Goal: Task Accomplishment & Management: Manage account settings

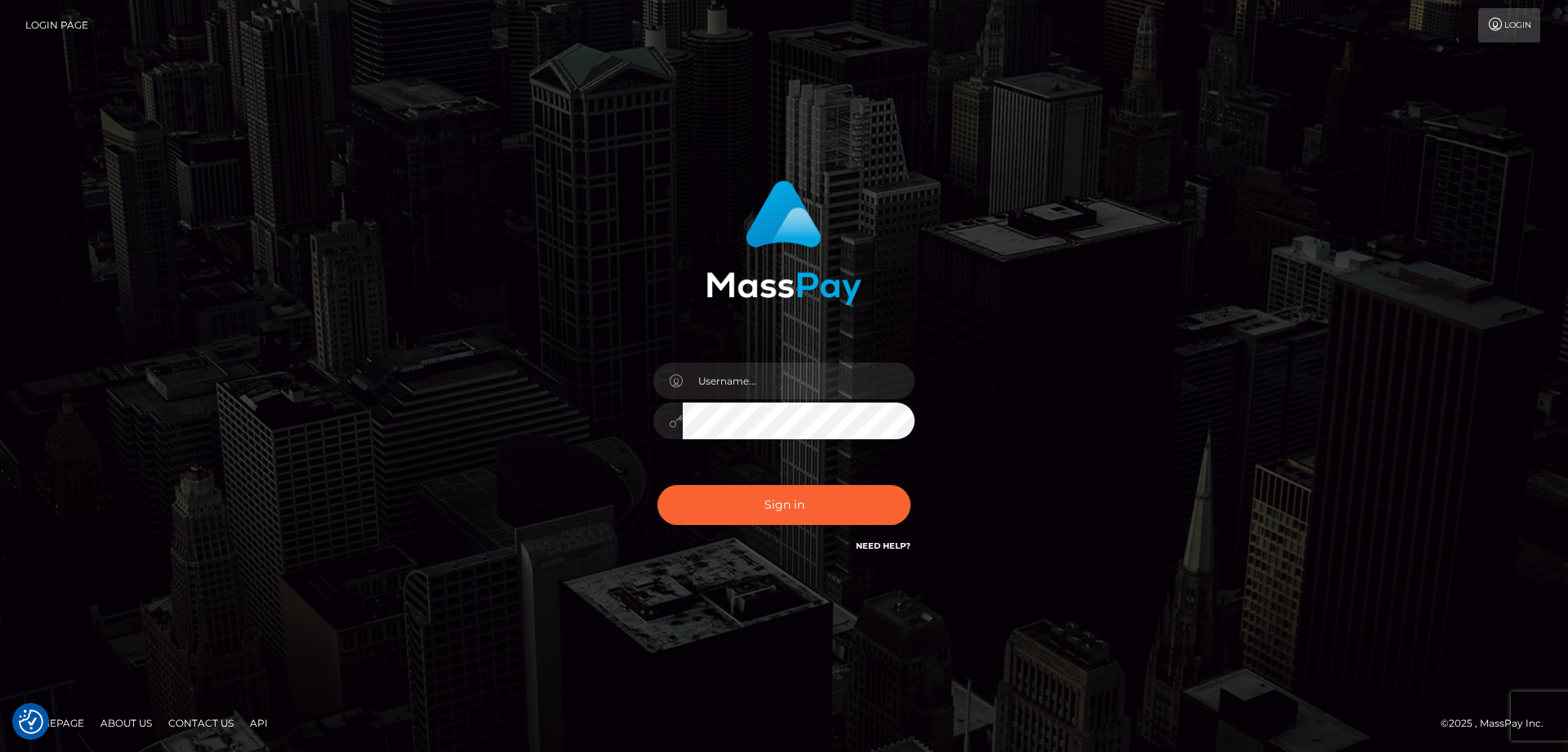
drag, startPoint x: 742, startPoint y: 362, endPoint x: 738, endPoint y: 383, distance: 21.4
click at [742, 361] on div at bounding box center [784, 413] width 285 height 125
click at [739, 389] on input "text" at bounding box center [798, 380] width 232 height 37
drag, startPoint x: 783, startPoint y: 385, endPoint x: 513, endPoint y: 348, distance: 272.5
click at [683, 362] on input "TheFoxyFae" at bounding box center [798, 380] width 232 height 37
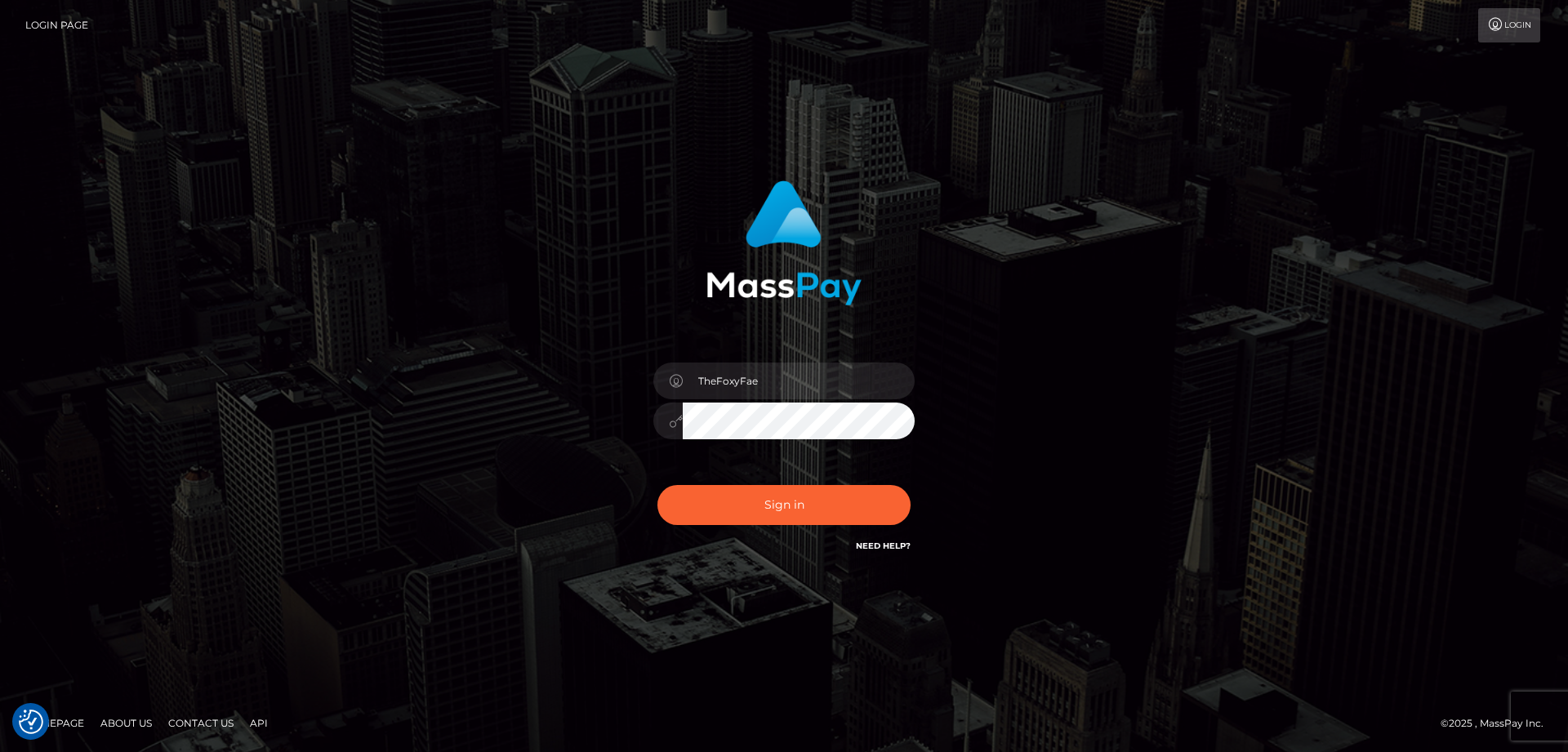
click at [881, 550] on link "Need Help?" at bounding box center [883, 546] width 55 height 11
click at [832, 372] on input "TheFoxyFae" at bounding box center [798, 380] width 232 height 37
drag, startPoint x: 832, startPoint y: 371, endPoint x: 476, endPoint y: 333, distance: 358.0
click at [683, 362] on input "TheFoxyFae" at bounding box center [798, 380] width 232 height 37
drag, startPoint x: 779, startPoint y: 371, endPoint x: 690, endPoint y: 377, distance: 89.2
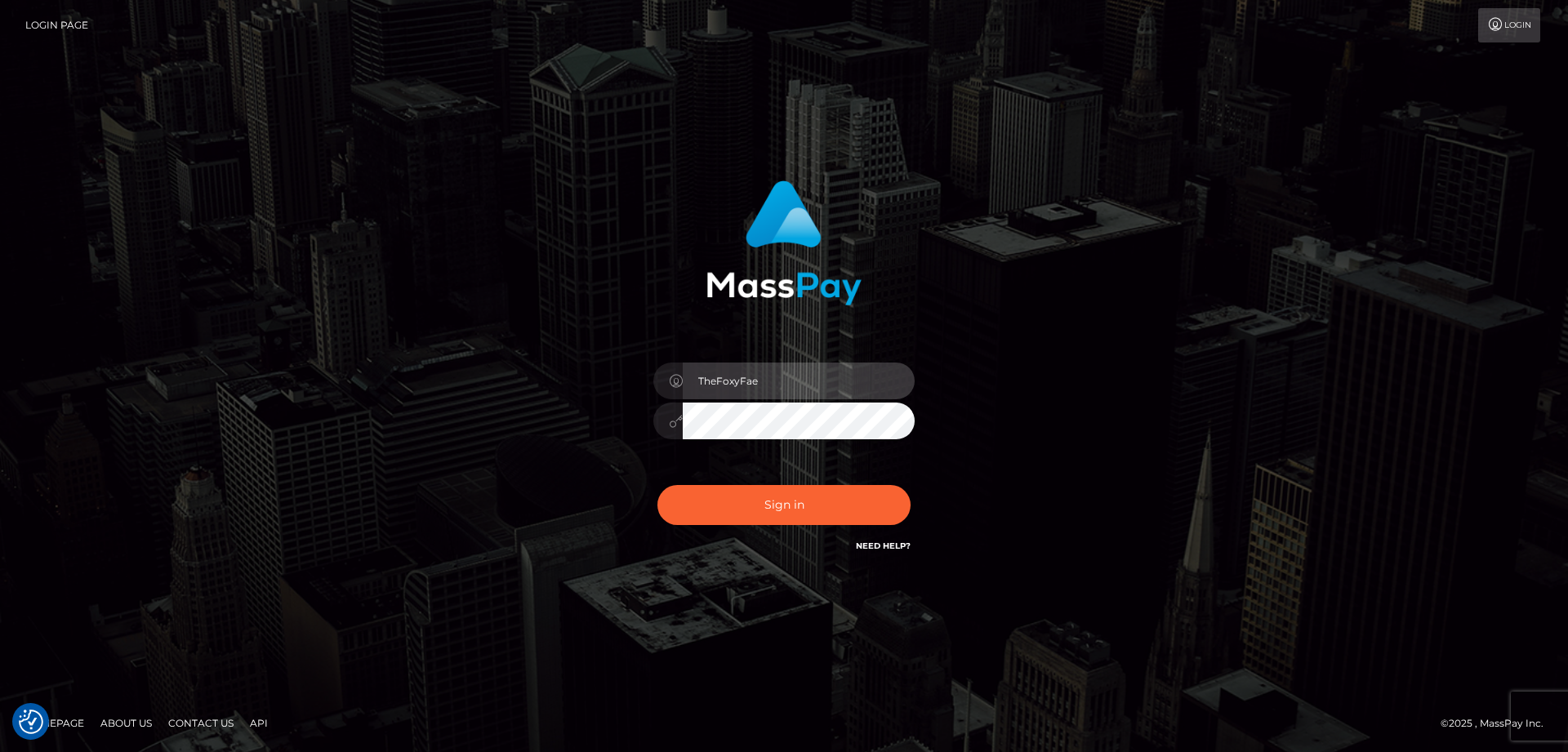
click at [690, 377] on input "TheFoxyFae" at bounding box center [798, 380] width 232 height 37
drag, startPoint x: 779, startPoint y: 384, endPoint x: 546, endPoint y: 363, distance: 233.9
click at [683, 363] on input "TheFoxyFae" at bounding box center [798, 380] width 232 height 37
paste input "nicolefae420@gmail.com"
type input "nicolefae420@gmail.com"
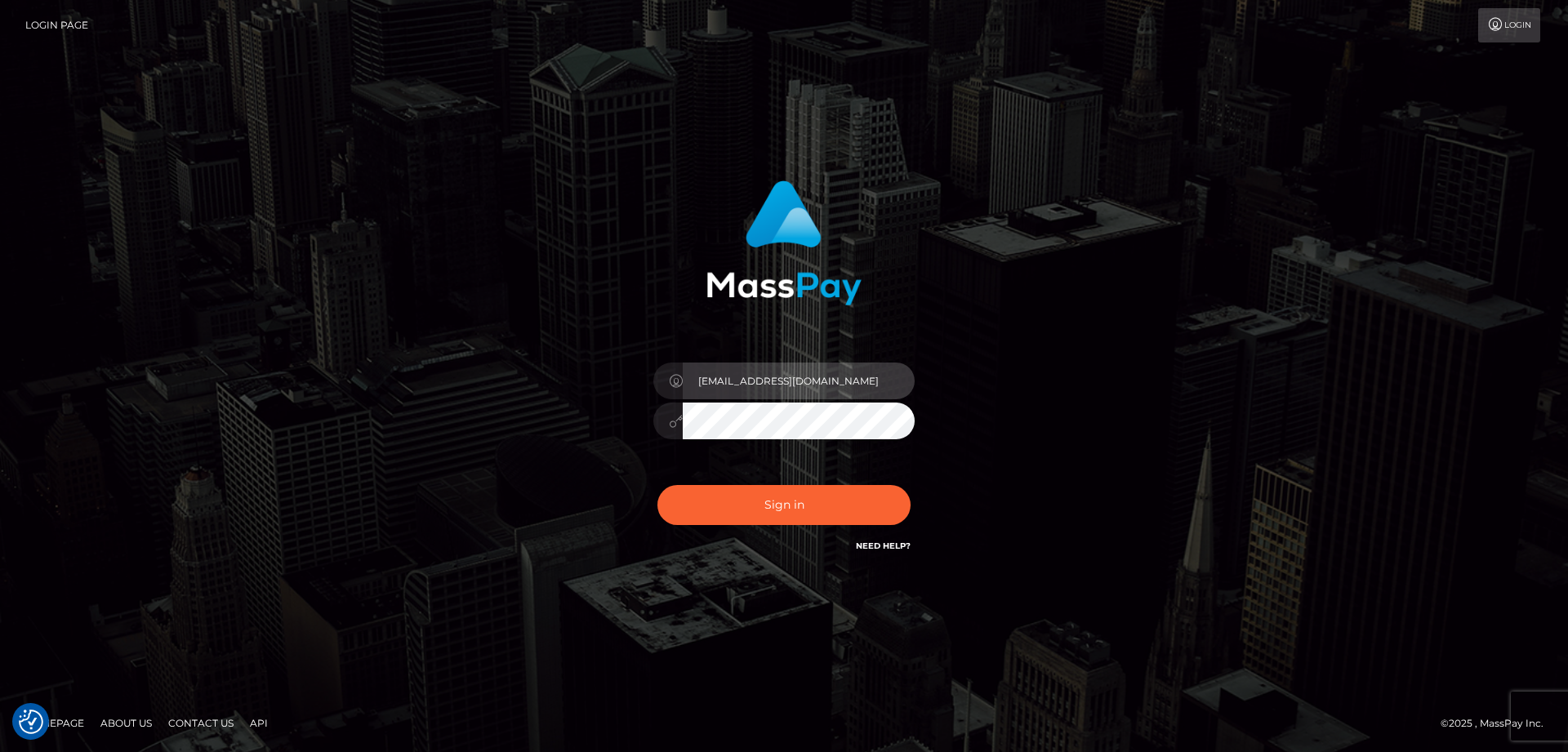
click at [832, 384] on input "nicolefae420@gmail.com" at bounding box center [798, 380] width 232 height 37
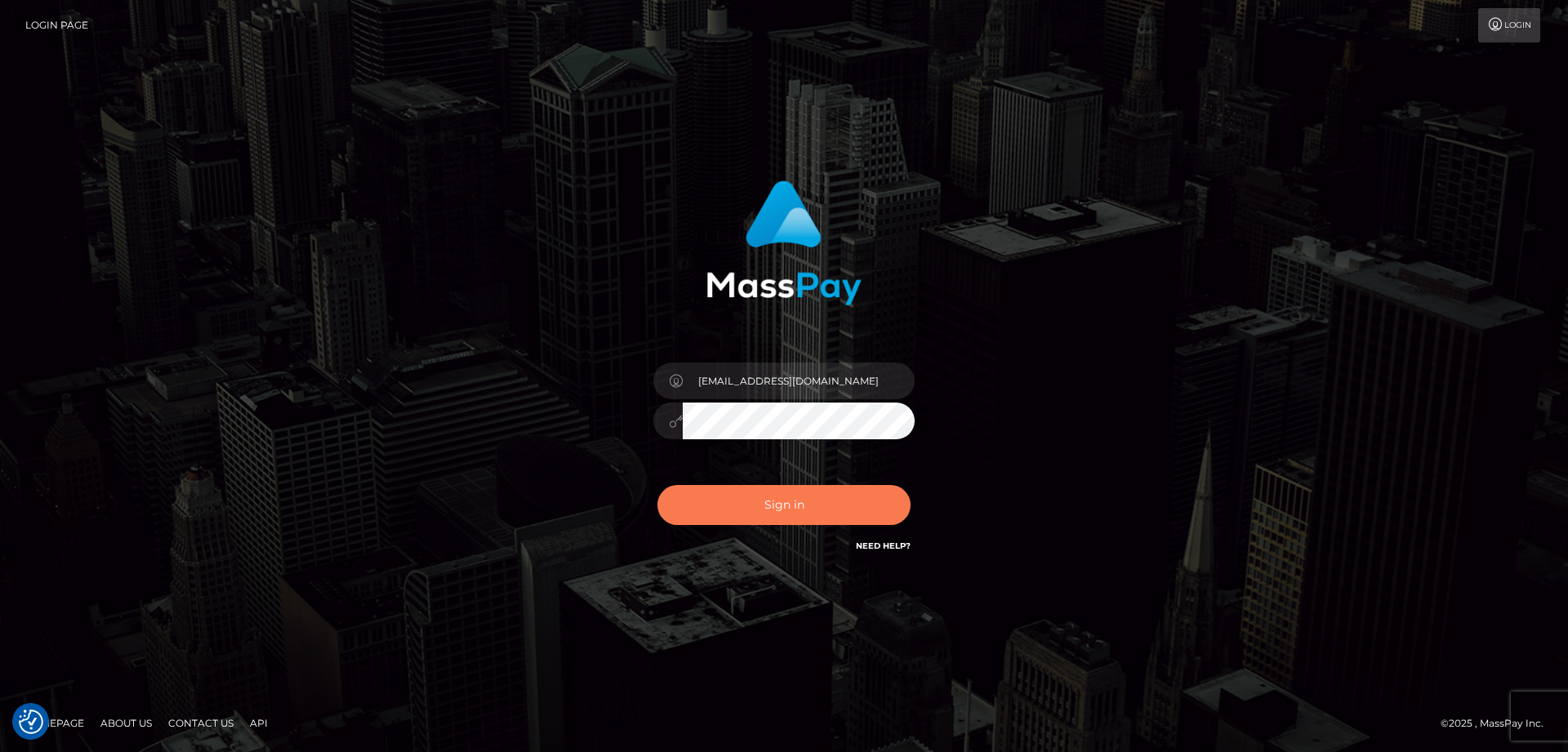
click at [791, 499] on button "Sign in" at bounding box center [784, 505] width 253 height 40
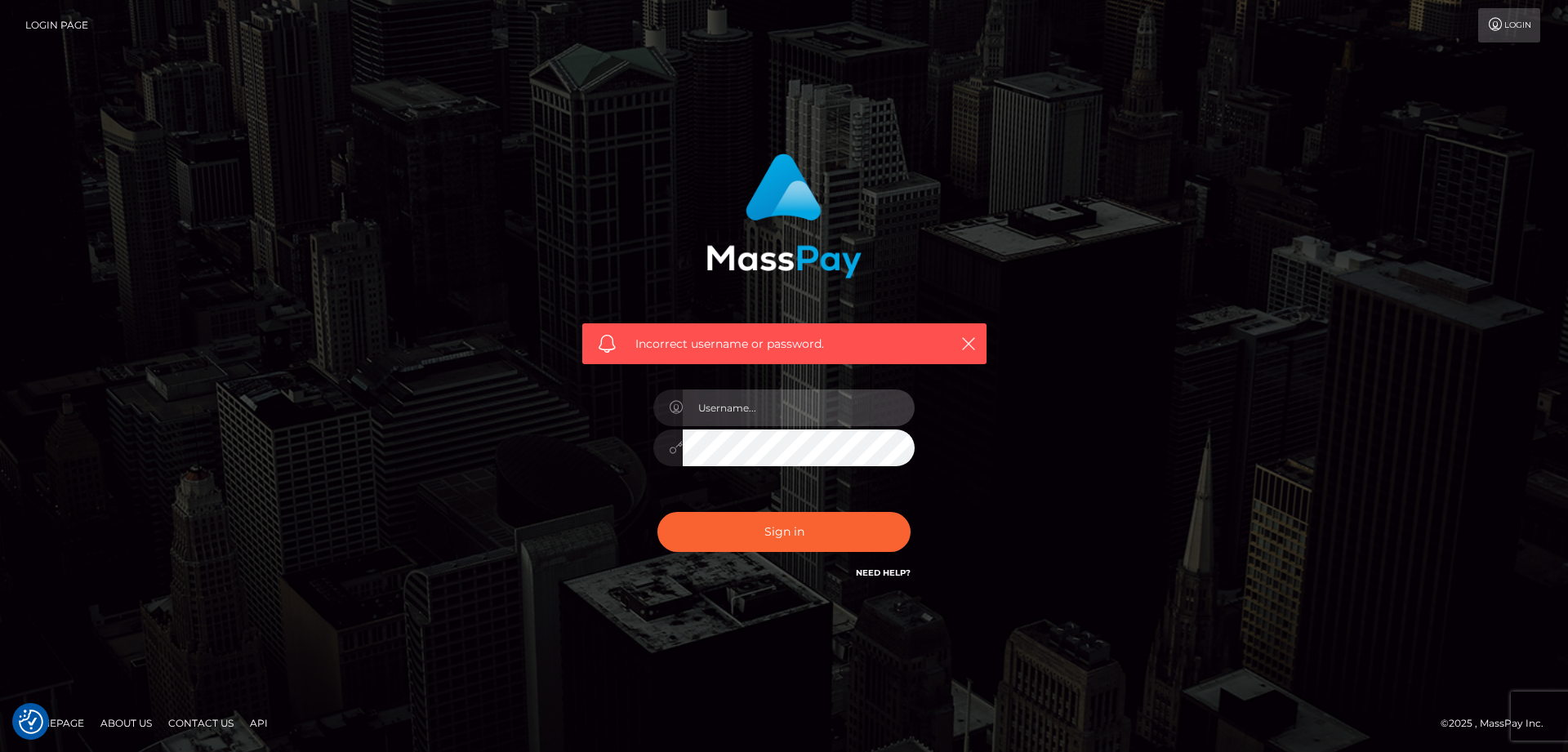
click at [803, 405] on input "text" at bounding box center [798, 407] width 232 height 37
type input "[EMAIL_ADDRESS][DOMAIN_NAME]"
click at [742, 428] on div "[EMAIL_ADDRESS][DOMAIN_NAME]" at bounding box center [784, 440] width 285 height 125
click at [658, 512] on button "Sign in" at bounding box center [784, 532] width 253 height 40
click at [781, 404] on input "text" at bounding box center [798, 407] width 232 height 37
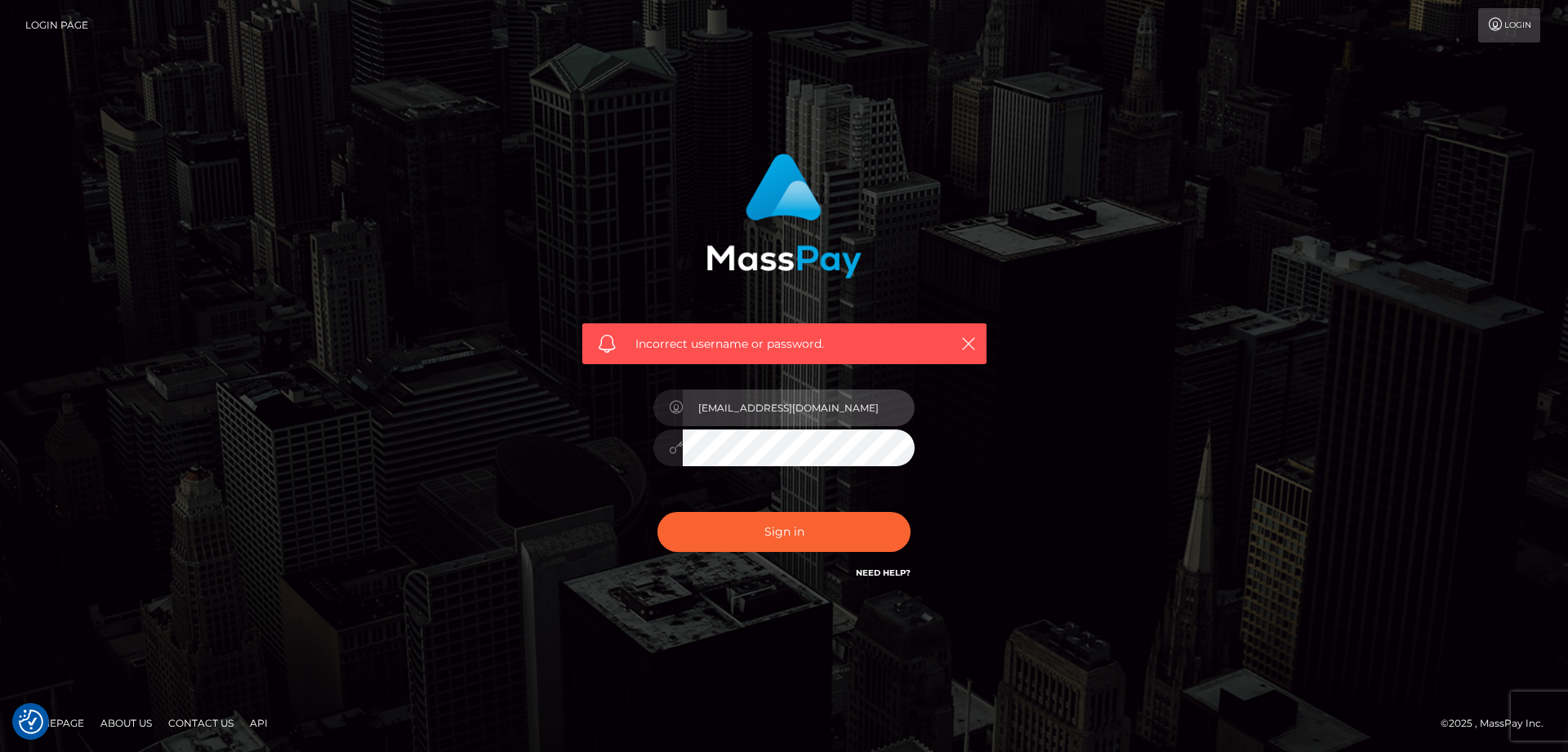
type input "nicolefae420@gmail.com"
click at [658, 512] on button "Sign in" at bounding box center [784, 532] width 253 height 40
click at [860, 576] on link "Need Help?" at bounding box center [883, 572] width 55 height 11
click at [825, 131] on div "Incorrect username or password." at bounding box center [784, 376] width 1568 height 714
click at [1524, 36] on link "Login" at bounding box center [1509, 25] width 62 height 34
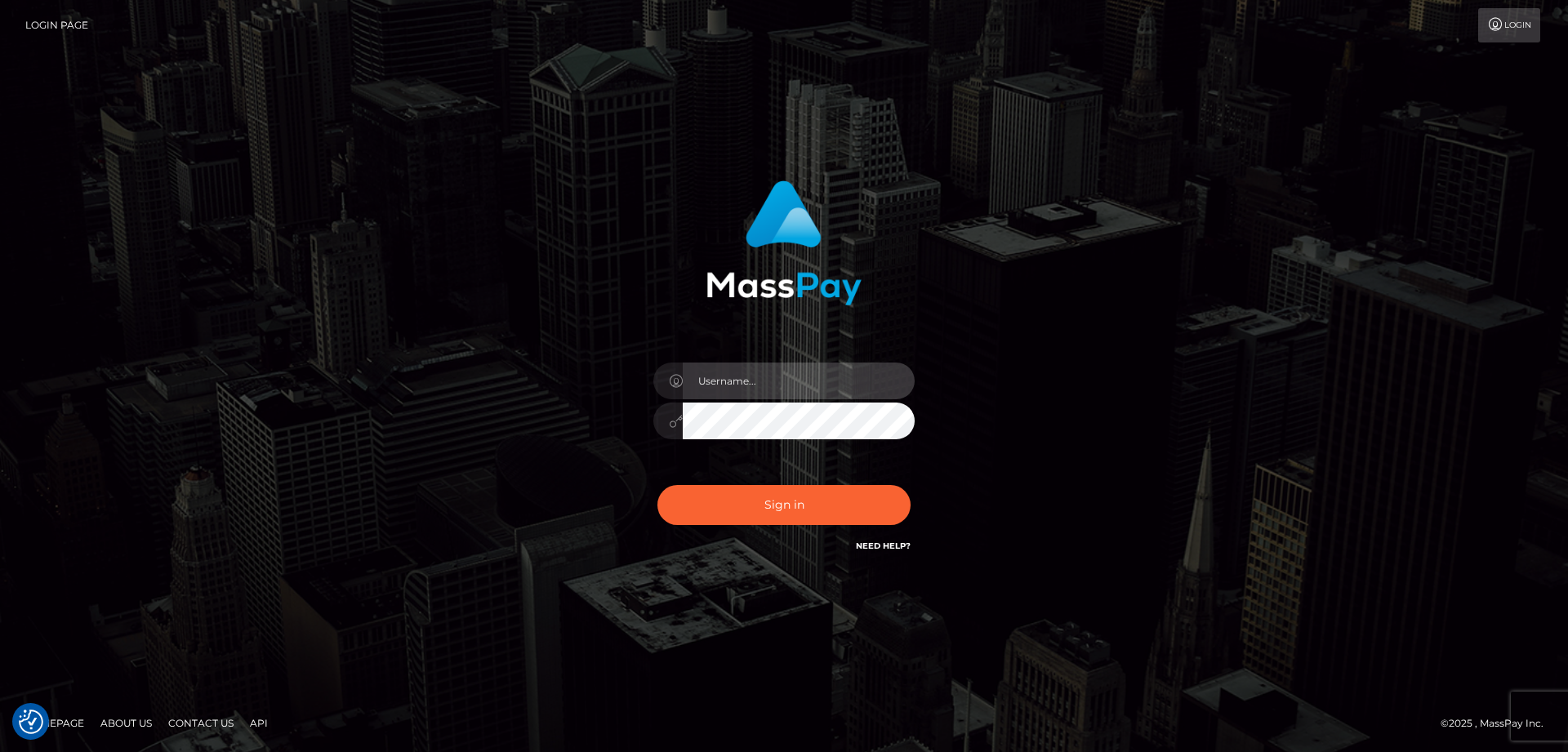
click at [807, 392] on input "text" at bounding box center [798, 380] width 232 height 37
click at [1226, 484] on div "Sign in" at bounding box center [784, 376] width 931 height 415
drag, startPoint x: 902, startPoint y: 534, endPoint x: 916, endPoint y: 549, distance: 20.5
click at [903, 535] on div "Sign in Need Help?" at bounding box center [784, 511] width 285 height 72
click at [918, 558] on div "Sign in" at bounding box center [784, 367] width 429 height 399
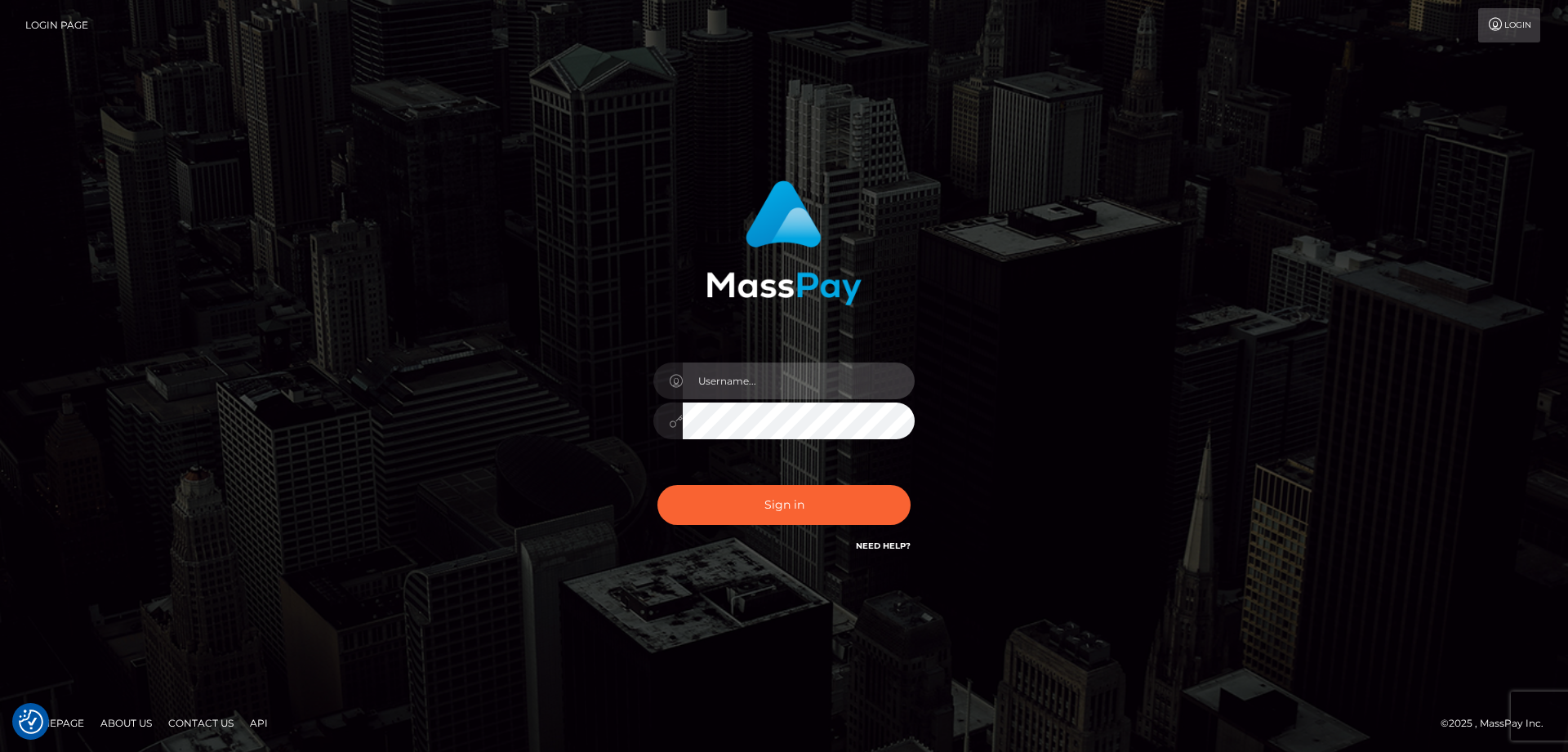
click at [740, 380] on input "text" at bounding box center [798, 380] width 232 height 37
drag, startPoint x: 803, startPoint y: 385, endPoint x: 807, endPoint y: 402, distance: 17.5
click at [803, 386] on input "nicolefaedee@gmaill.com" at bounding box center [798, 380] width 232 height 37
type input "[EMAIL_ADDRESS][DOMAIN_NAME]"
click at [832, 403] on div "[EMAIL_ADDRESS][DOMAIN_NAME]" at bounding box center [784, 413] width 285 height 125
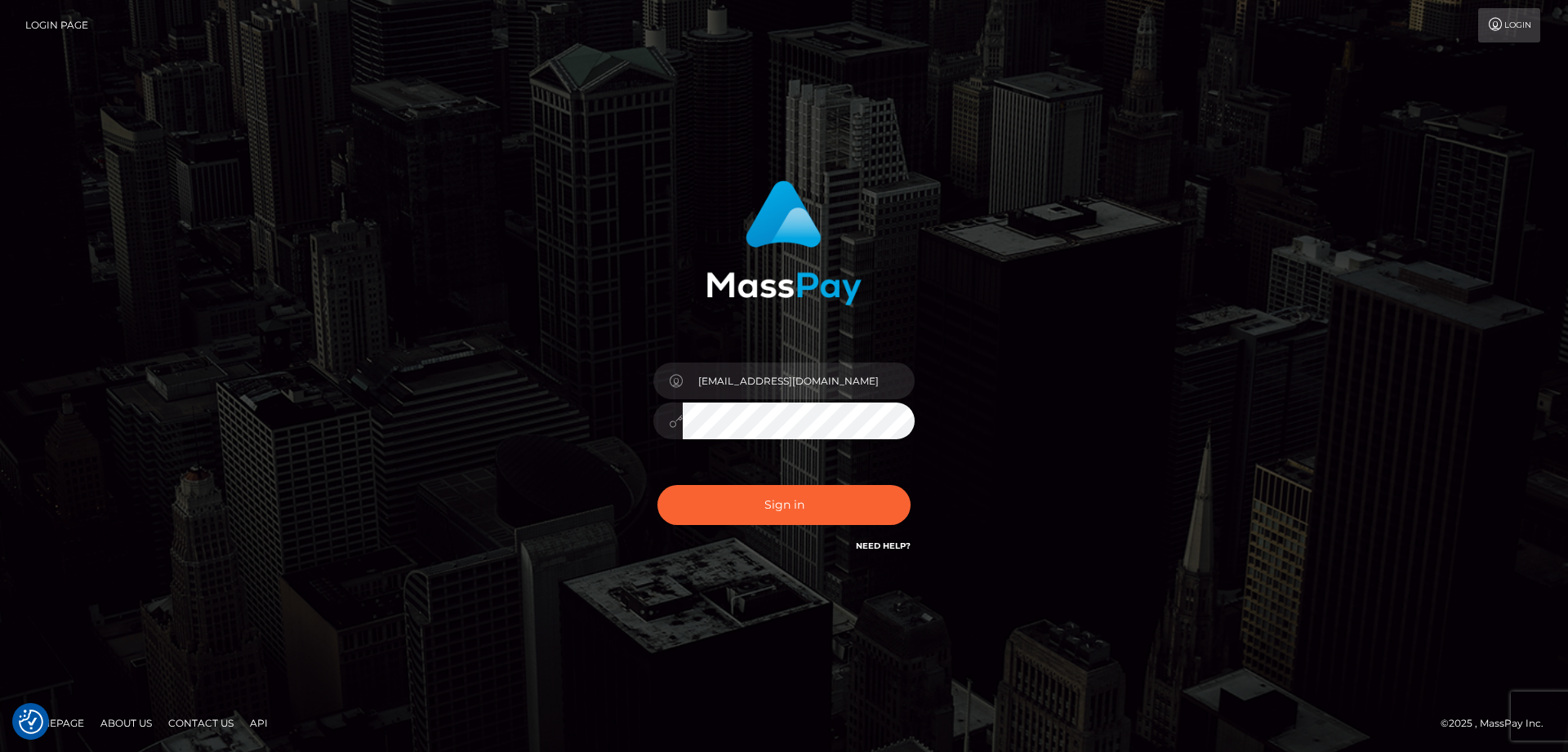
click at [669, 413] on div at bounding box center [667, 421] width 30 height 37
click at [672, 421] on icon at bounding box center [676, 421] width 14 height 13
click at [711, 485] on div "Sign in Need Help?" at bounding box center [784, 511] width 285 height 72
click at [734, 518] on button "Sign in" at bounding box center [784, 505] width 253 height 40
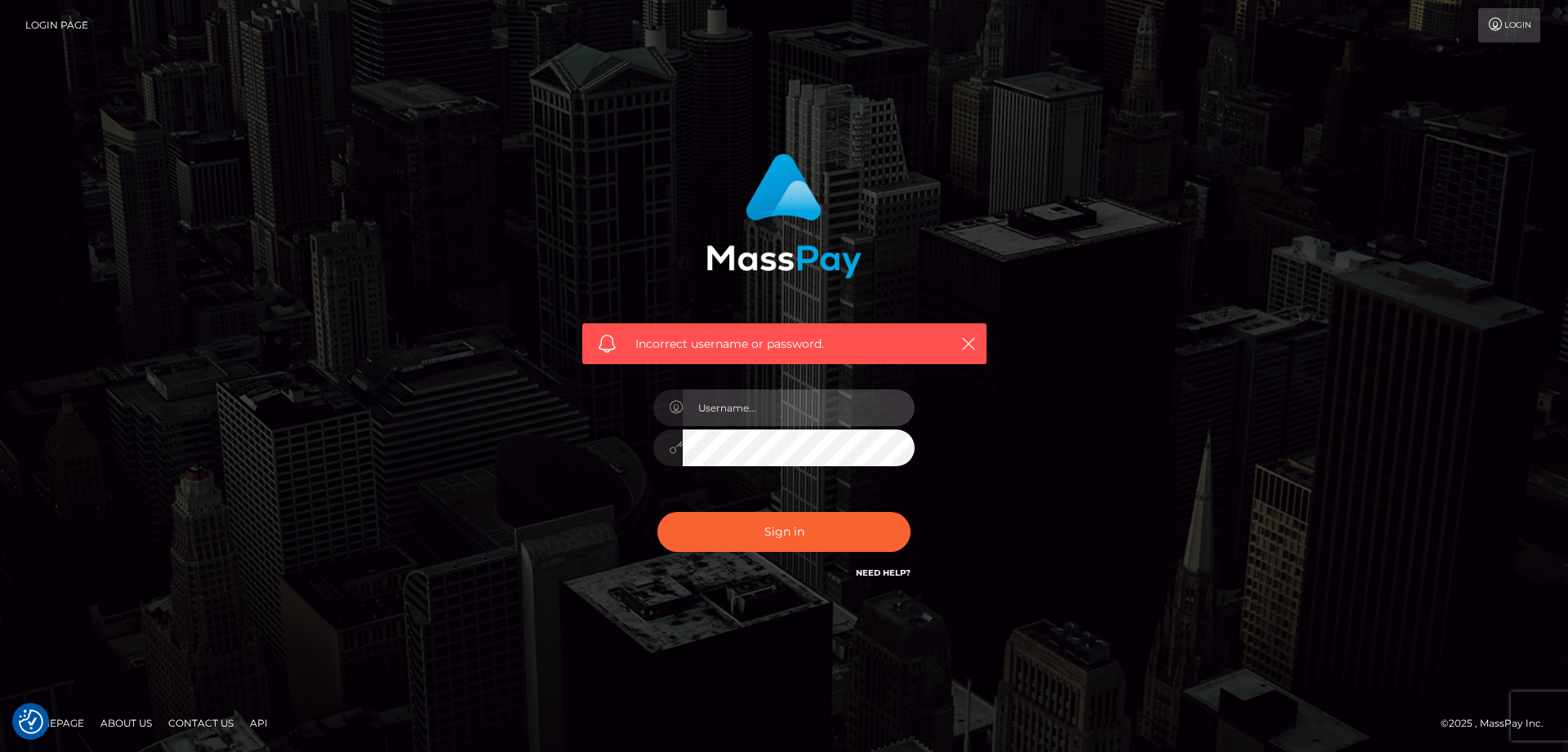
click at [763, 406] on input "text" at bounding box center [798, 407] width 232 height 37
paste input "[EMAIL_ADDRESS][DOMAIN_NAME]"
type input "[EMAIL_ADDRESS][DOMAIN_NAME]"
click at [676, 404] on icon at bounding box center [676, 407] width 14 height 13
click at [788, 361] on div "Incorrect username or password." at bounding box center [785, 343] width 405 height 41
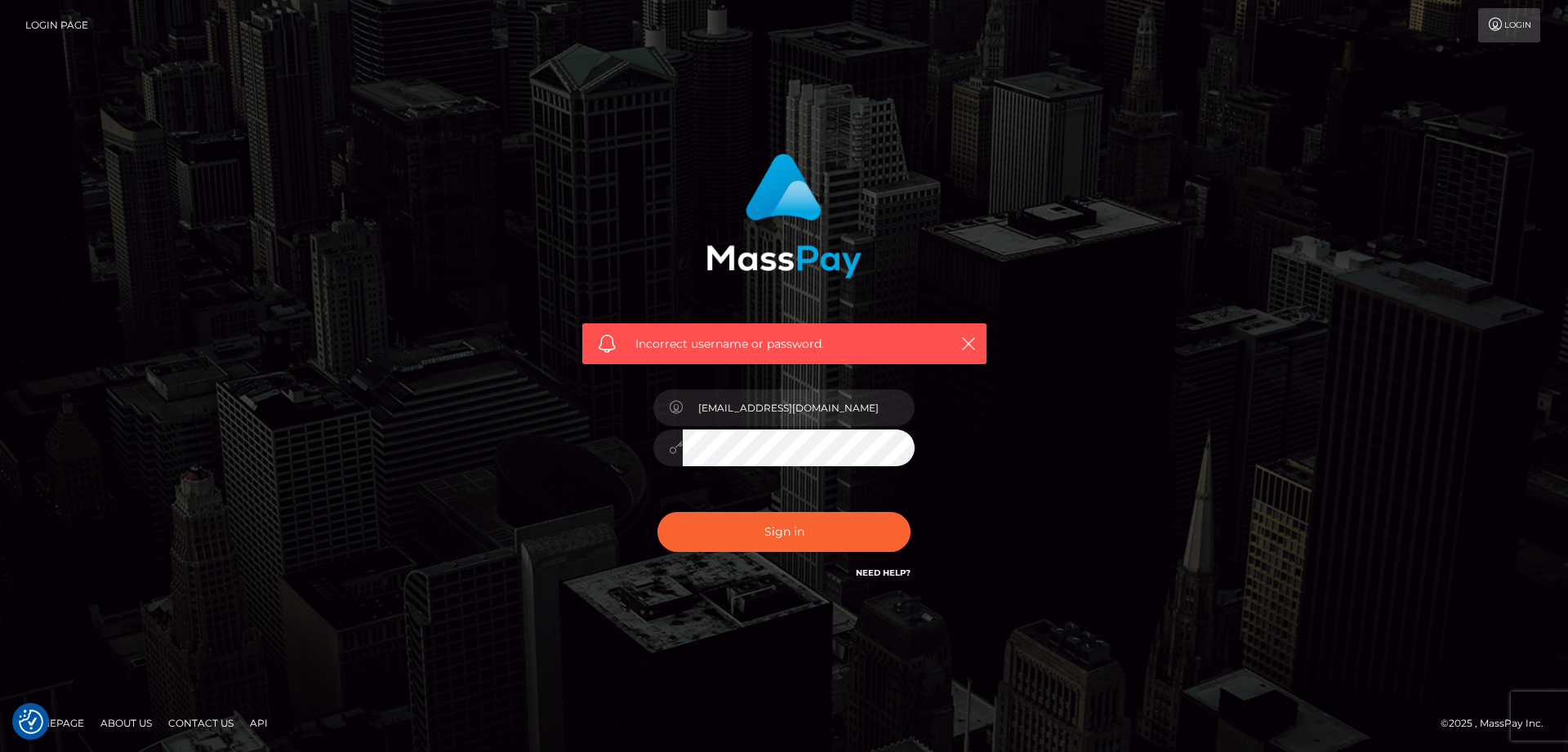
click at [801, 345] on span "Incorrect username or password." at bounding box center [785, 344] width 298 height 17
click at [890, 579] on div "Need Help?" at bounding box center [883, 575] width 55 height 21
click at [894, 570] on link "Need Help?" at bounding box center [883, 572] width 55 height 11
